Goal: Task Accomplishment & Management: Manage account settings

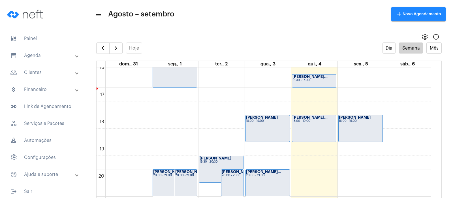
scroll to position [412, 0]
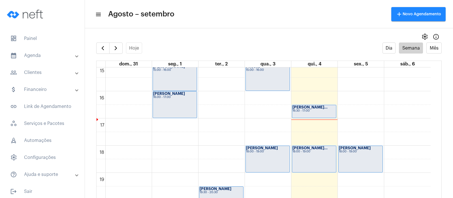
click at [308, 111] on div "16:30 - 17:00" at bounding box center [314, 110] width 43 height 3
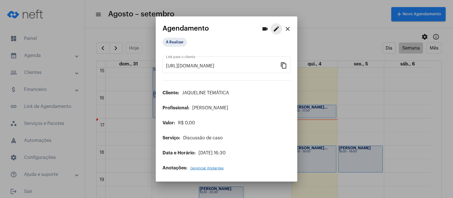
click at [277, 27] on mat-icon "edit" at bounding box center [276, 29] width 7 height 7
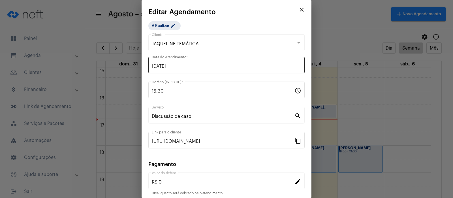
click at [163, 63] on div "[DATE] Data do Atendimento *" at bounding box center [227, 65] width 150 height 18
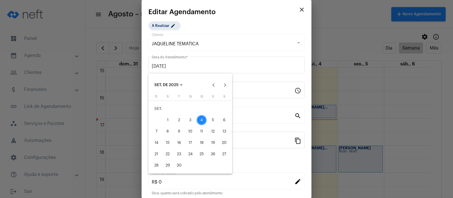
click at [213, 120] on div "5" at bounding box center [213, 120] width 10 height 10
type input "[DATE]"
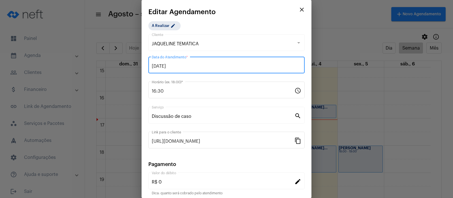
scroll to position [46, 0]
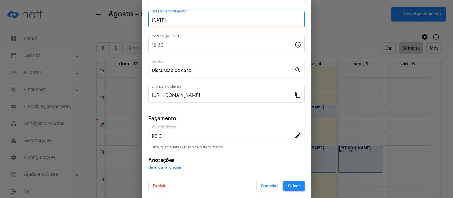
click at [289, 185] on span "Salvar" at bounding box center [294, 186] width 12 height 4
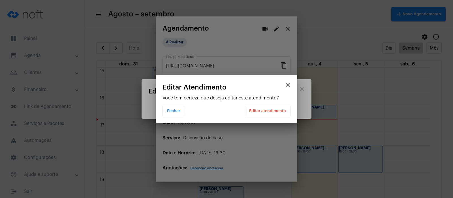
scroll to position [0, 0]
click at [275, 113] on span "Editar atendimento" at bounding box center [267, 111] width 37 height 4
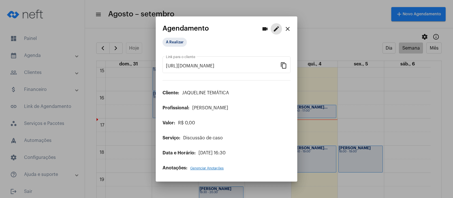
click at [287, 27] on mat-icon "close" at bounding box center [288, 29] width 7 height 7
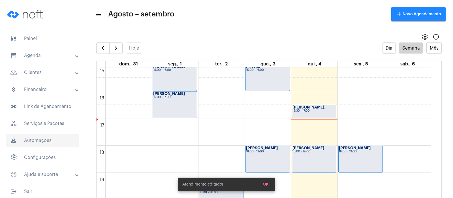
click at [38, 140] on span "rocket_outlined Automações" at bounding box center [42, 141] width 73 height 14
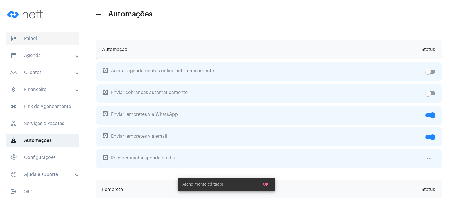
click at [30, 39] on span "dashboard Painel" at bounding box center [42, 39] width 73 height 14
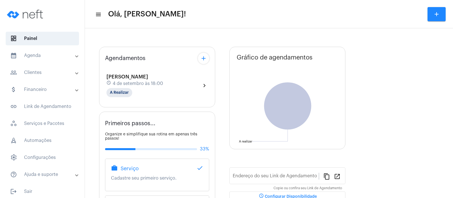
type input "[URL][DOMAIN_NAME]"
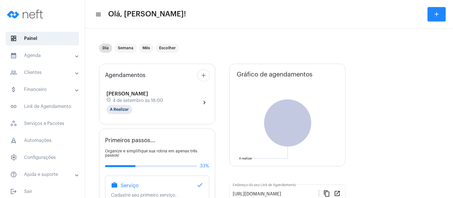
click at [39, 54] on mat-panel-title "calendar_month_outlined Agenda" at bounding box center [42, 55] width 65 height 7
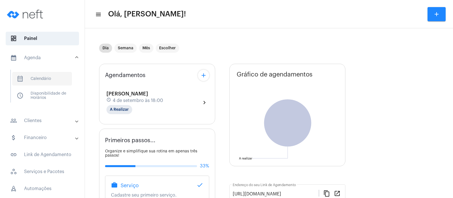
click at [50, 76] on span "calendar_month_outlined Calendário" at bounding box center [42, 79] width 60 height 14
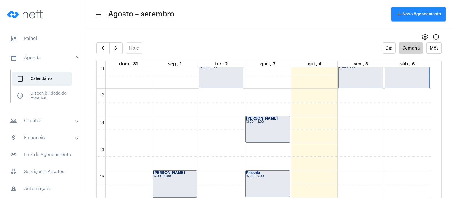
scroll to position [234, 0]
